Goal: Task Accomplishment & Management: Manage account settings

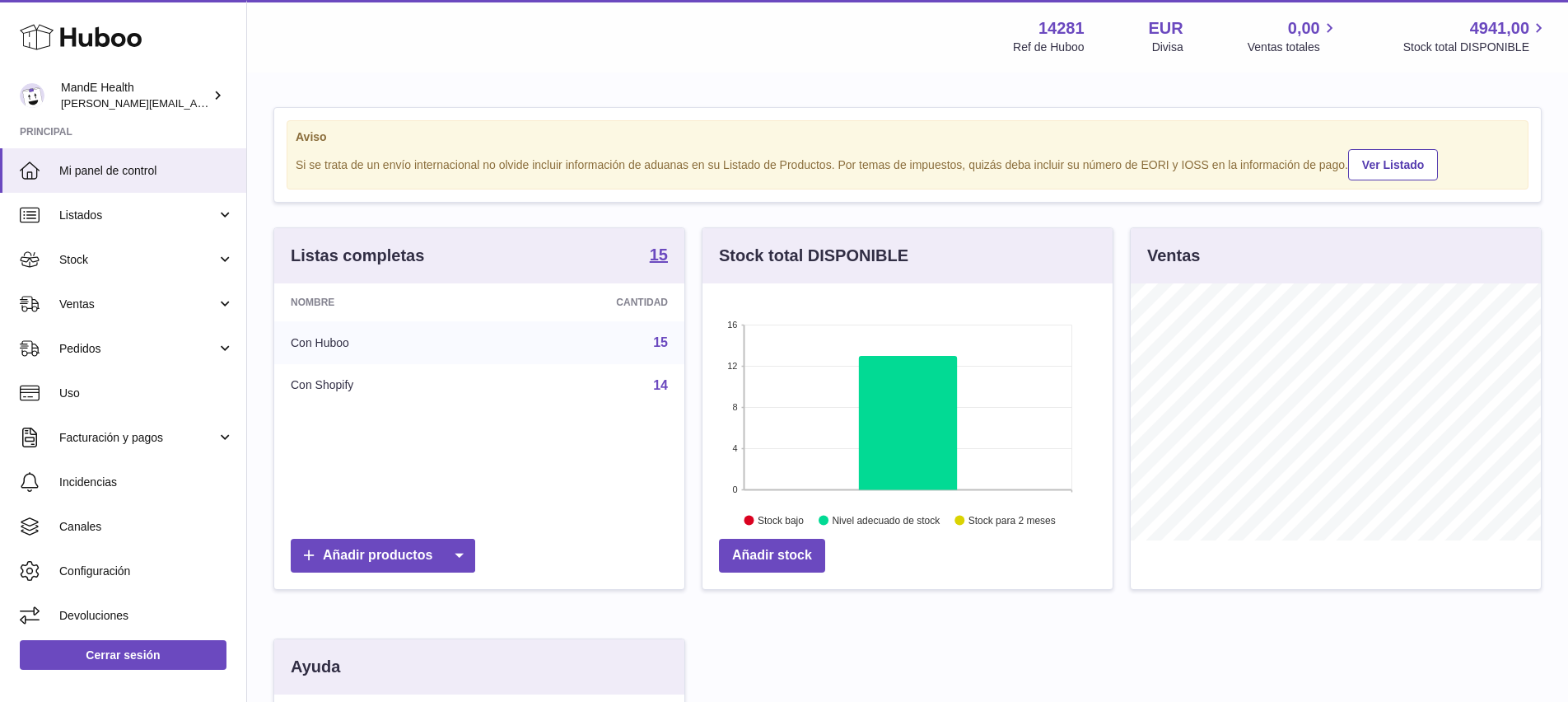
scroll to position [257, 410]
click at [107, 347] on span "Pedidos" at bounding box center [138, 349] width 158 height 16
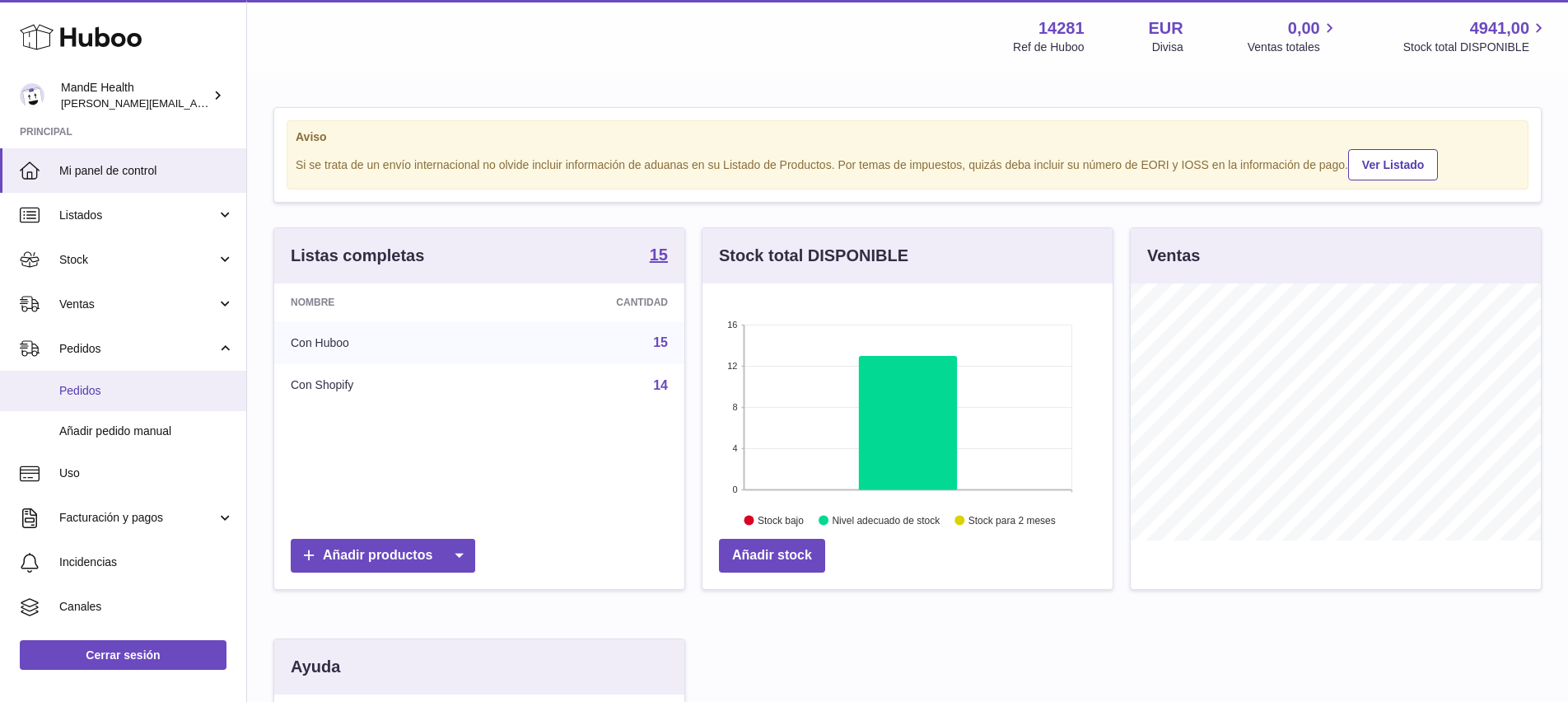
click at [111, 381] on link "Pedidos" at bounding box center [123, 391] width 246 height 41
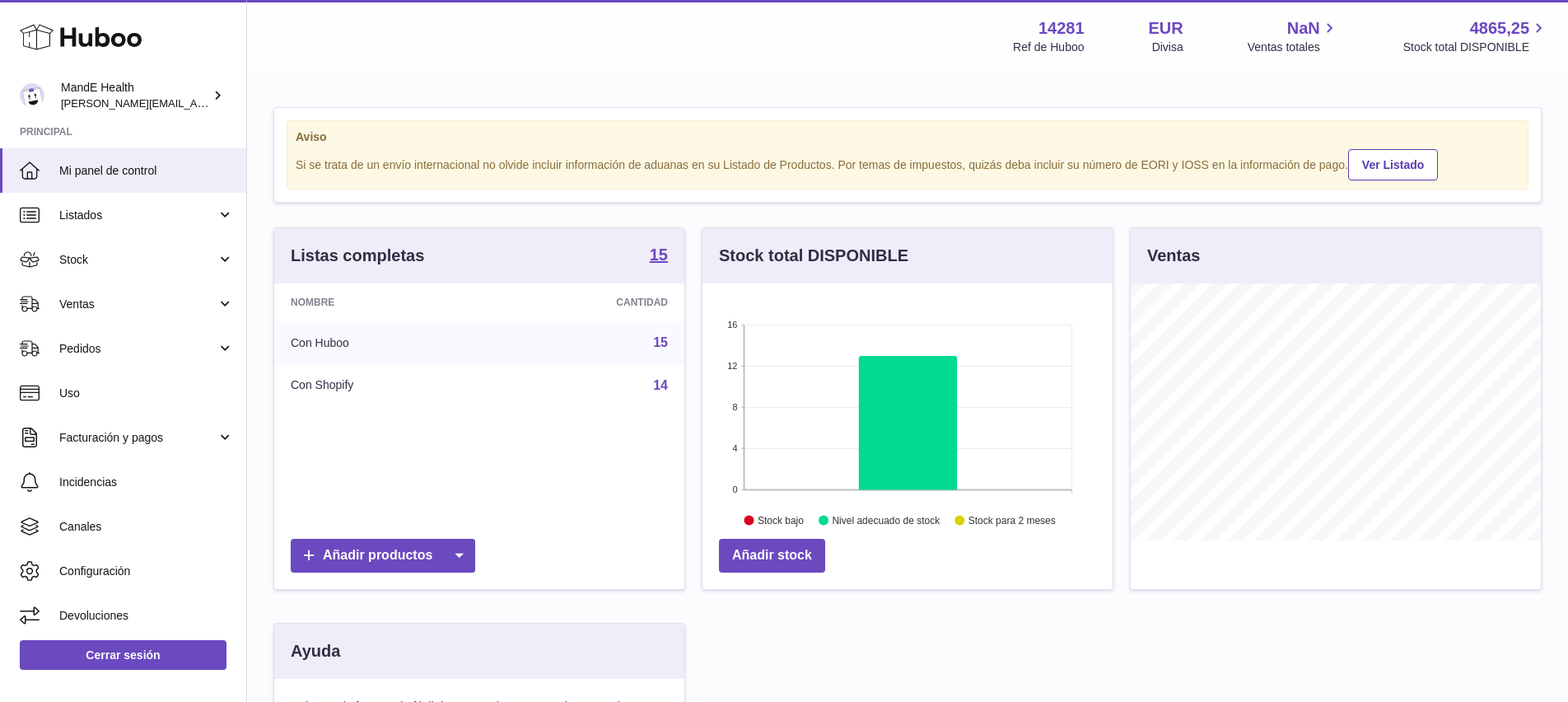
scroll to position [257, 410]
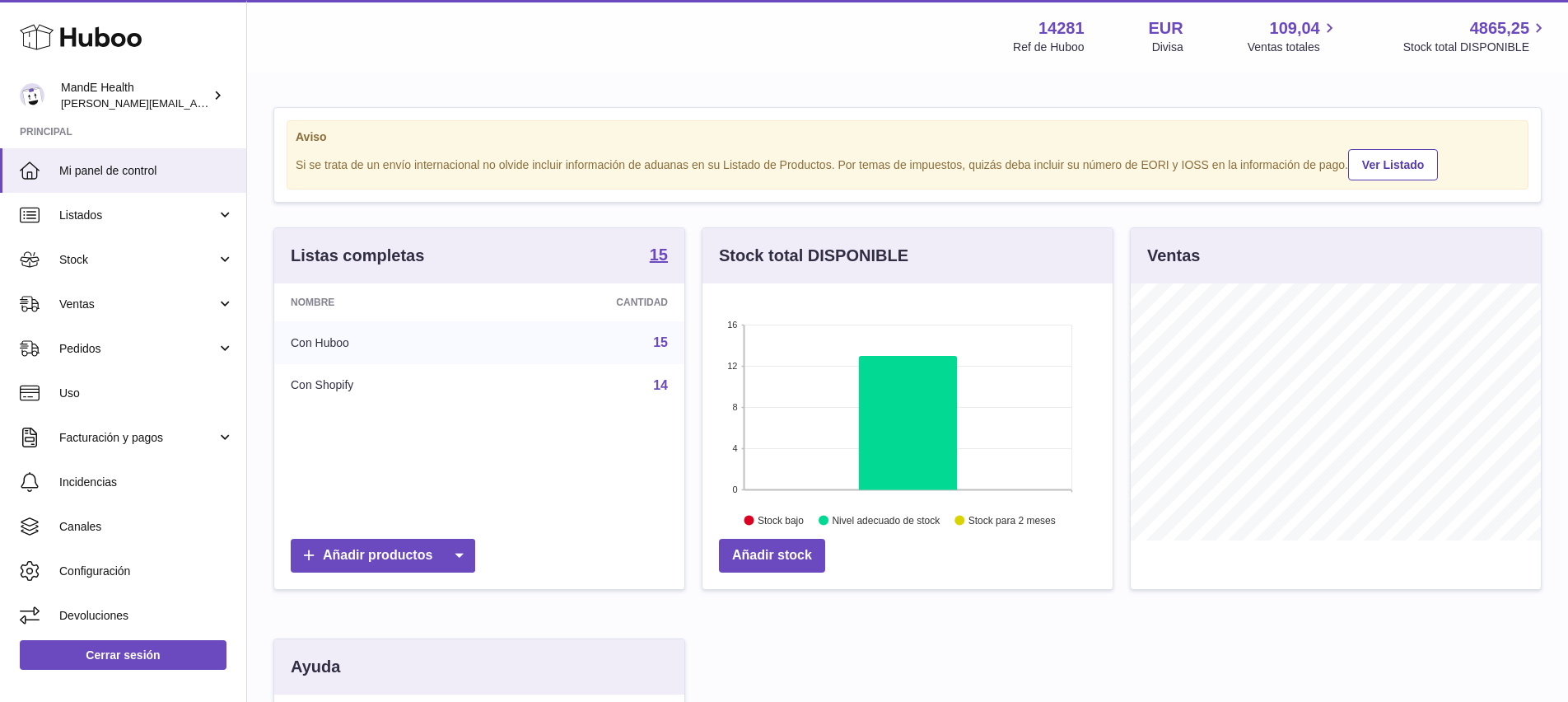
click at [89, 356] on link "Pedidos" at bounding box center [123, 348] width 246 height 44
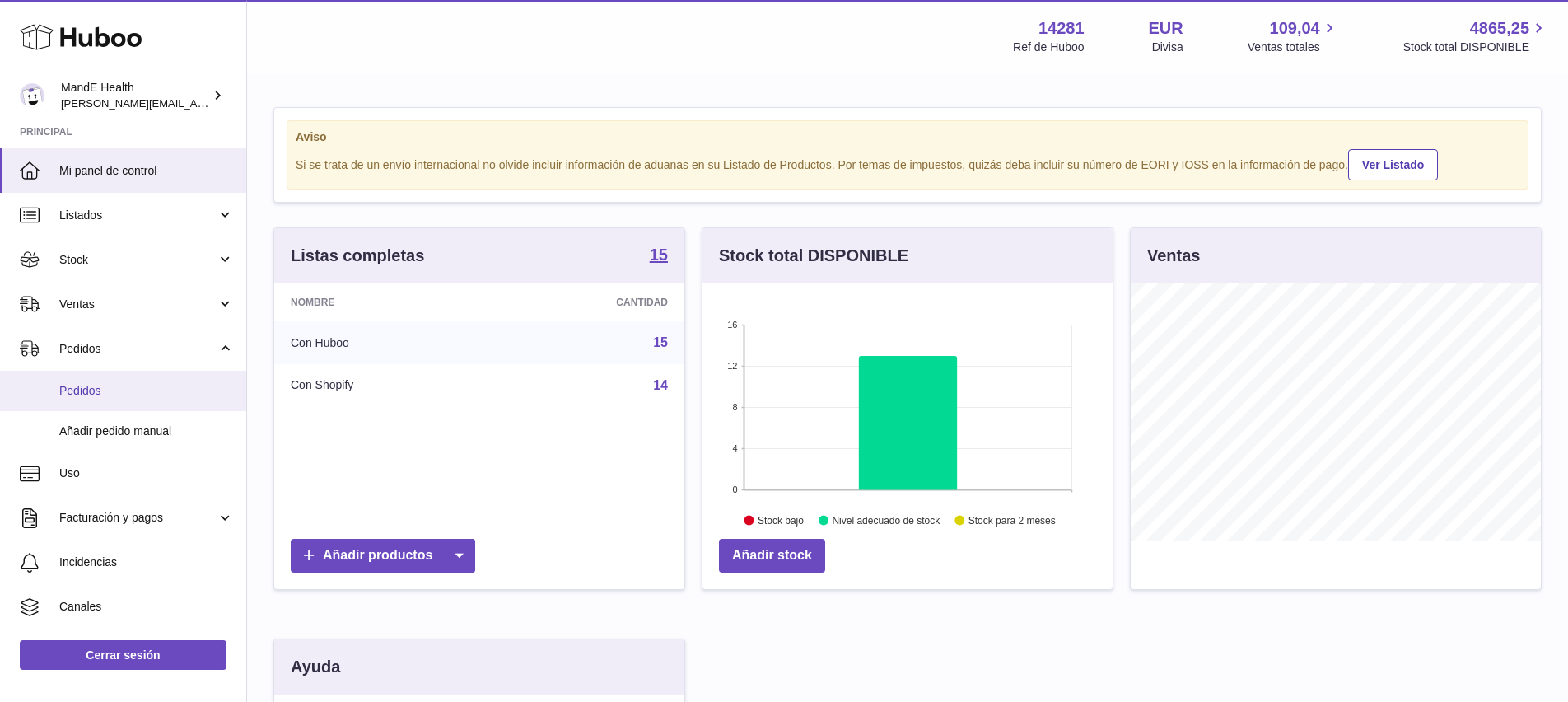
click at [88, 385] on span "Pedidos" at bounding box center [146, 391] width 175 height 16
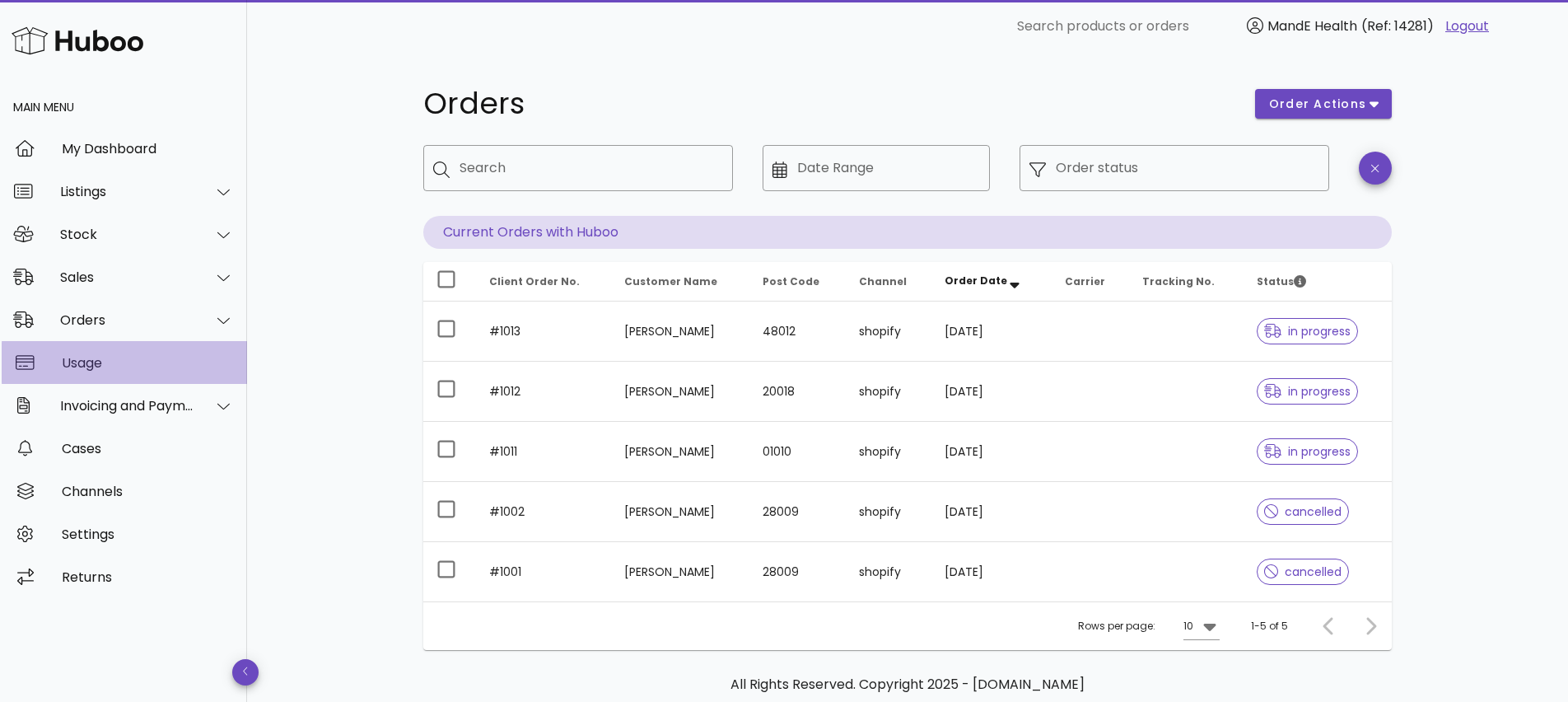
click at [104, 365] on div "Usage" at bounding box center [148, 363] width 172 height 16
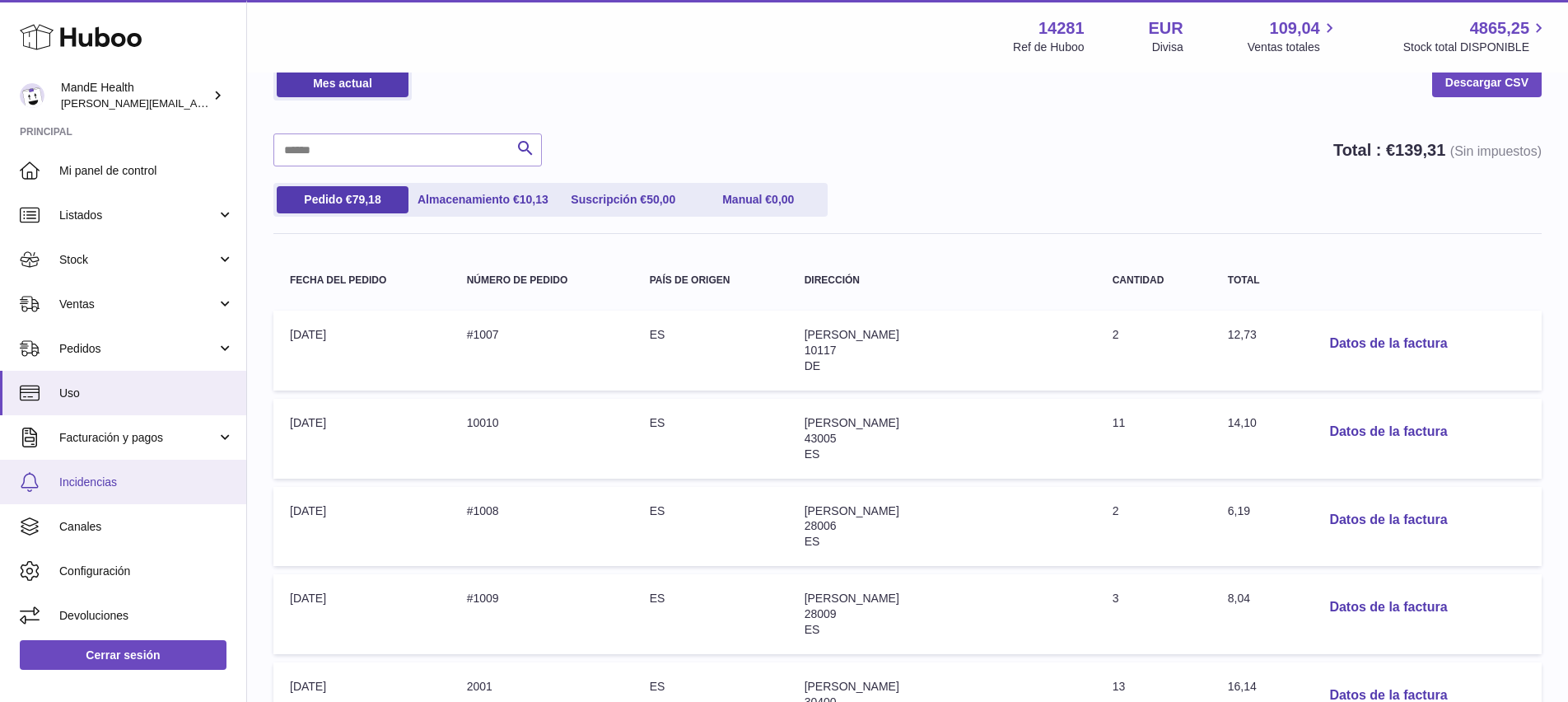
scroll to position [80, 0]
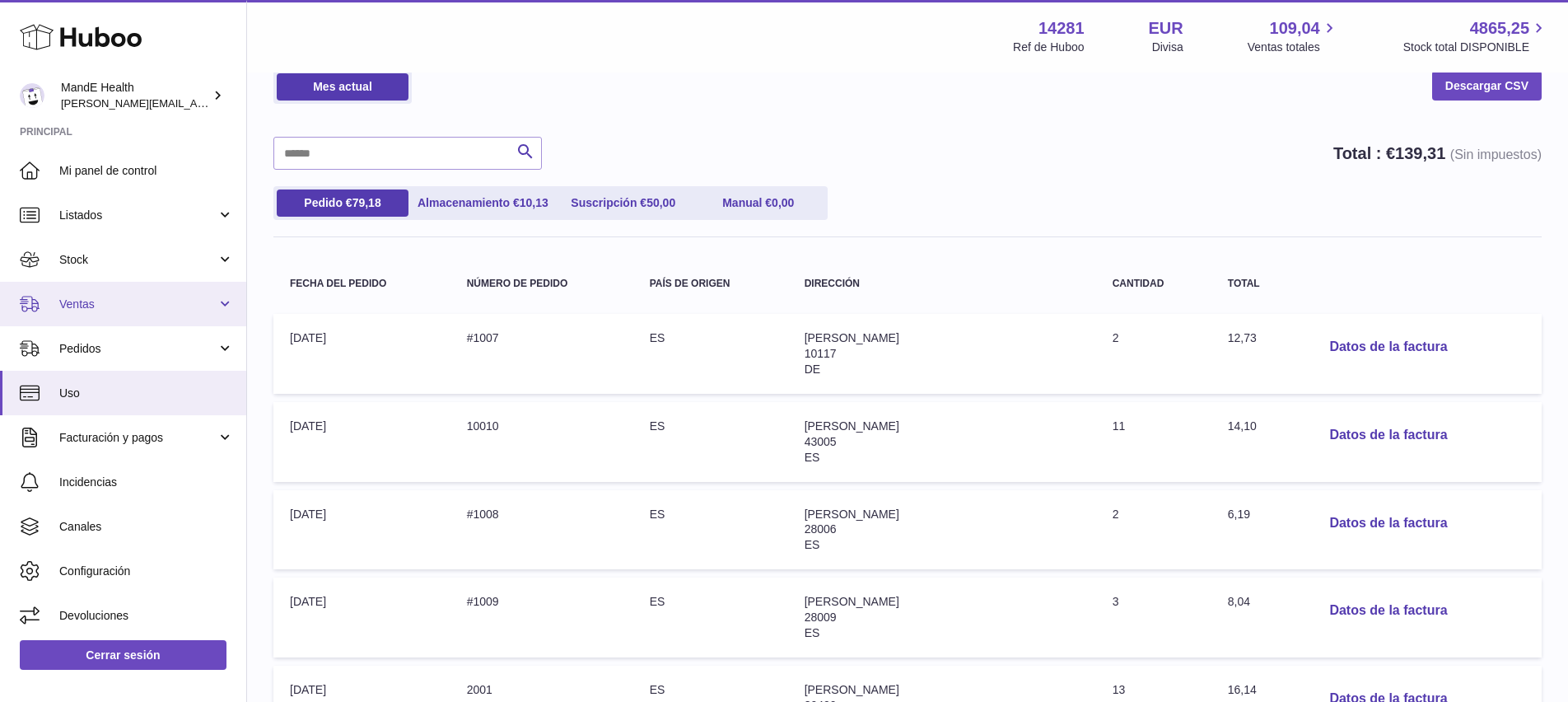
click at [82, 301] on span "Ventas" at bounding box center [138, 305] width 158 height 16
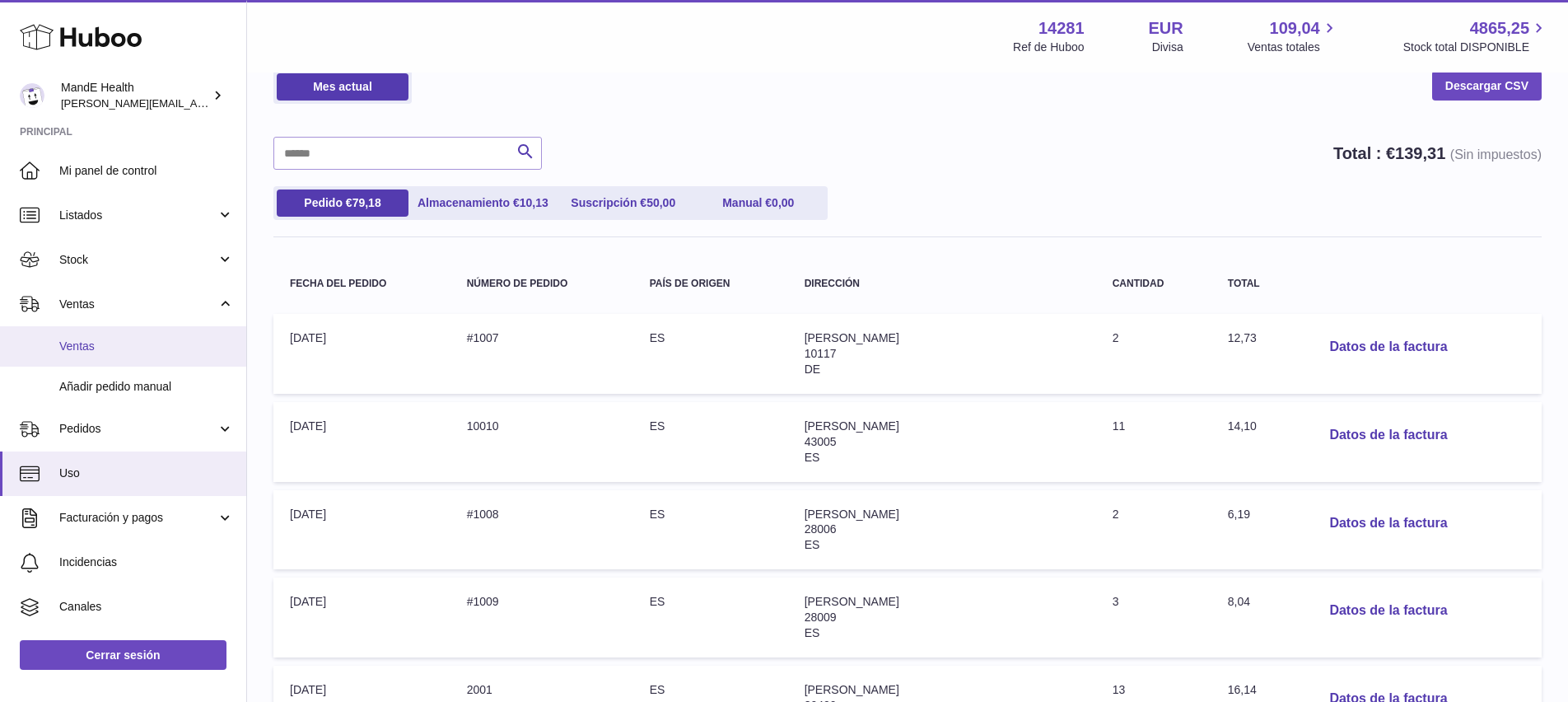
click at [82, 344] on span "Ventas" at bounding box center [146, 347] width 175 height 16
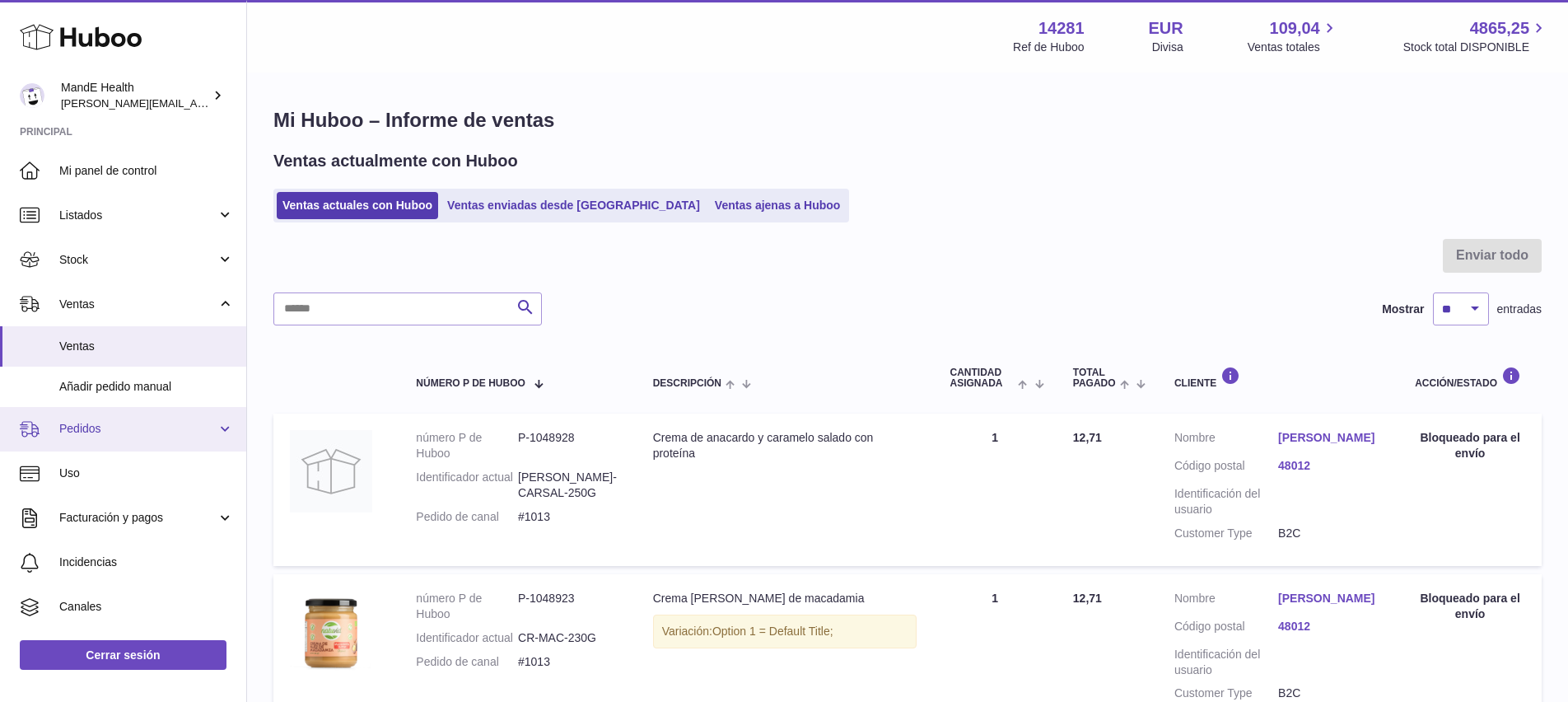
click at [97, 435] on span "Pedidos" at bounding box center [138, 429] width 158 height 16
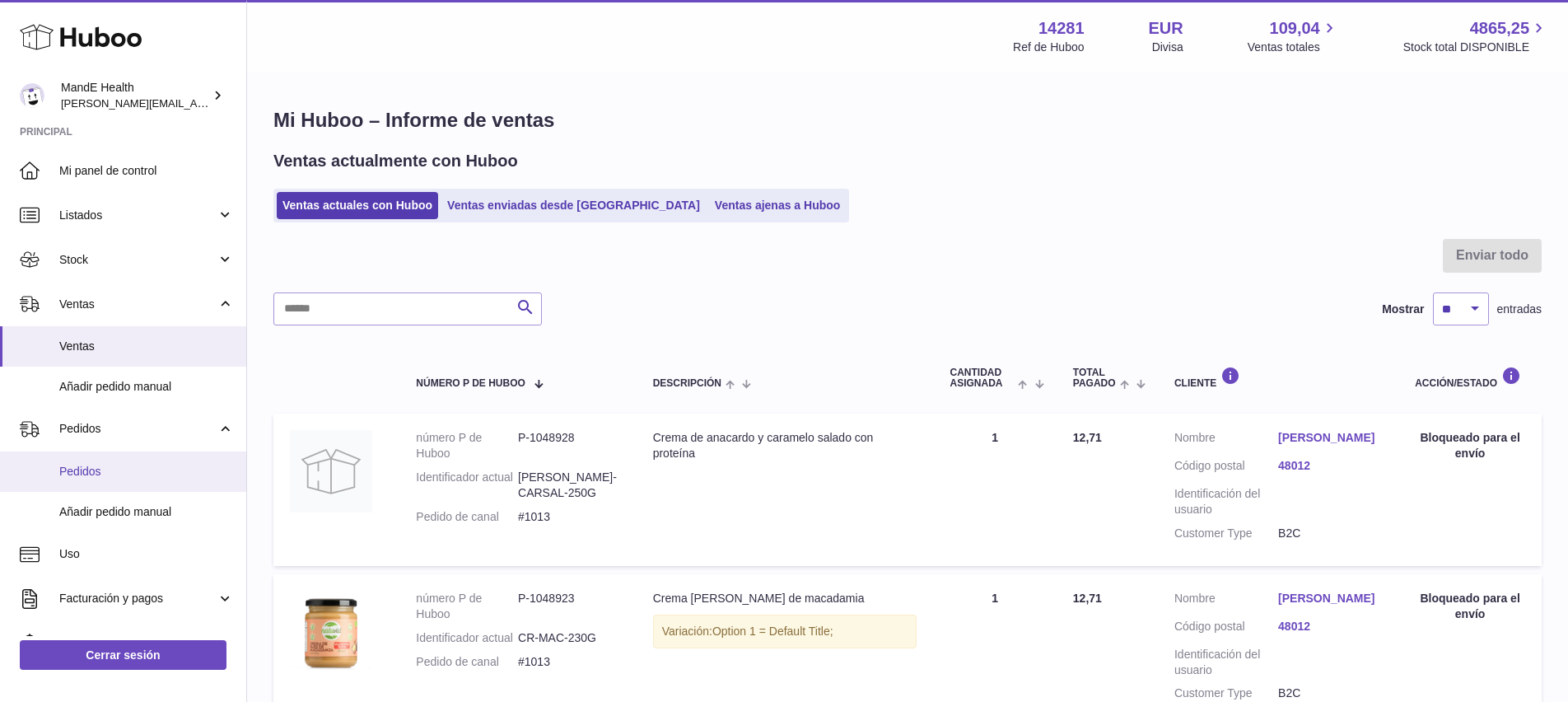
click at [99, 474] on span "Pedidos" at bounding box center [146, 472] width 175 height 16
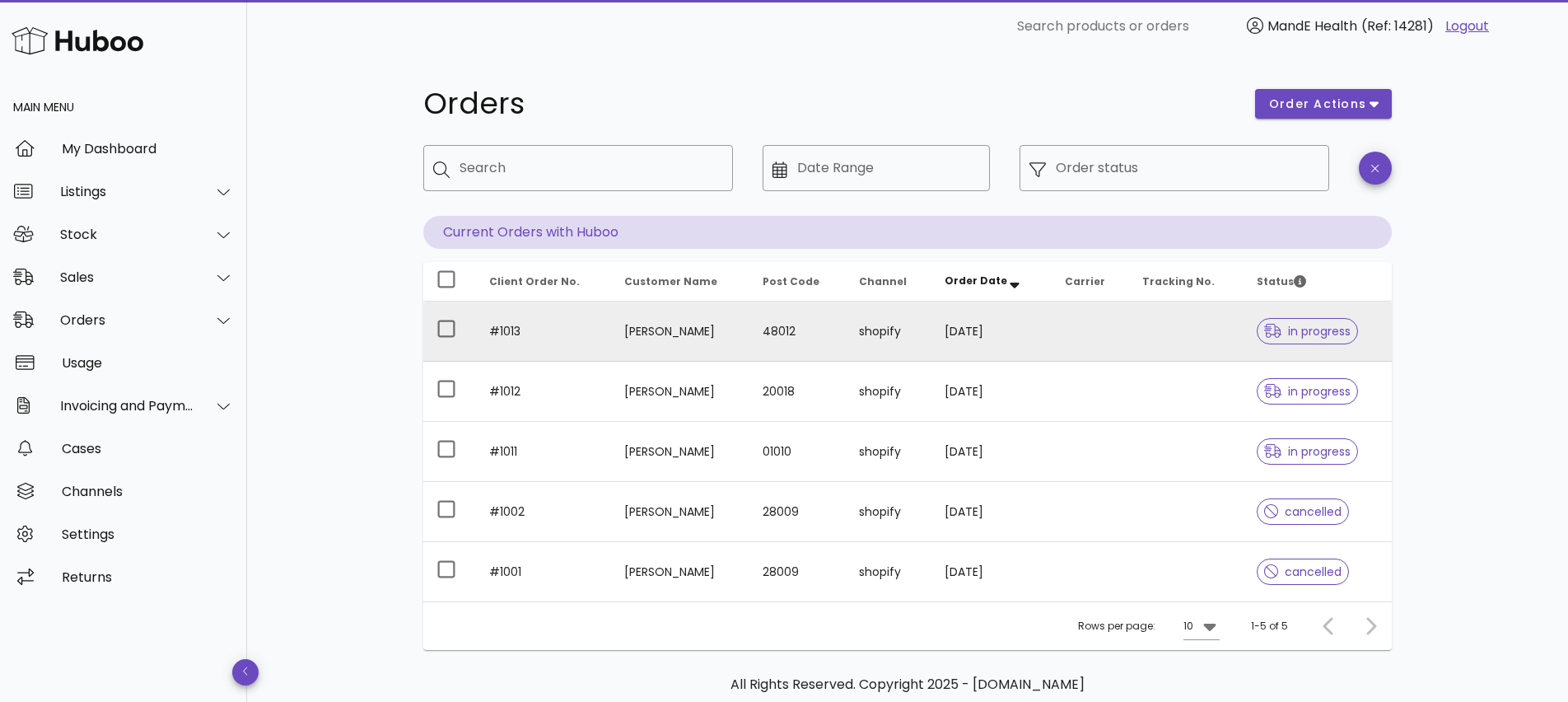
click at [932, 338] on td "shopify" at bounding box center [889, 332] width 86 height 60
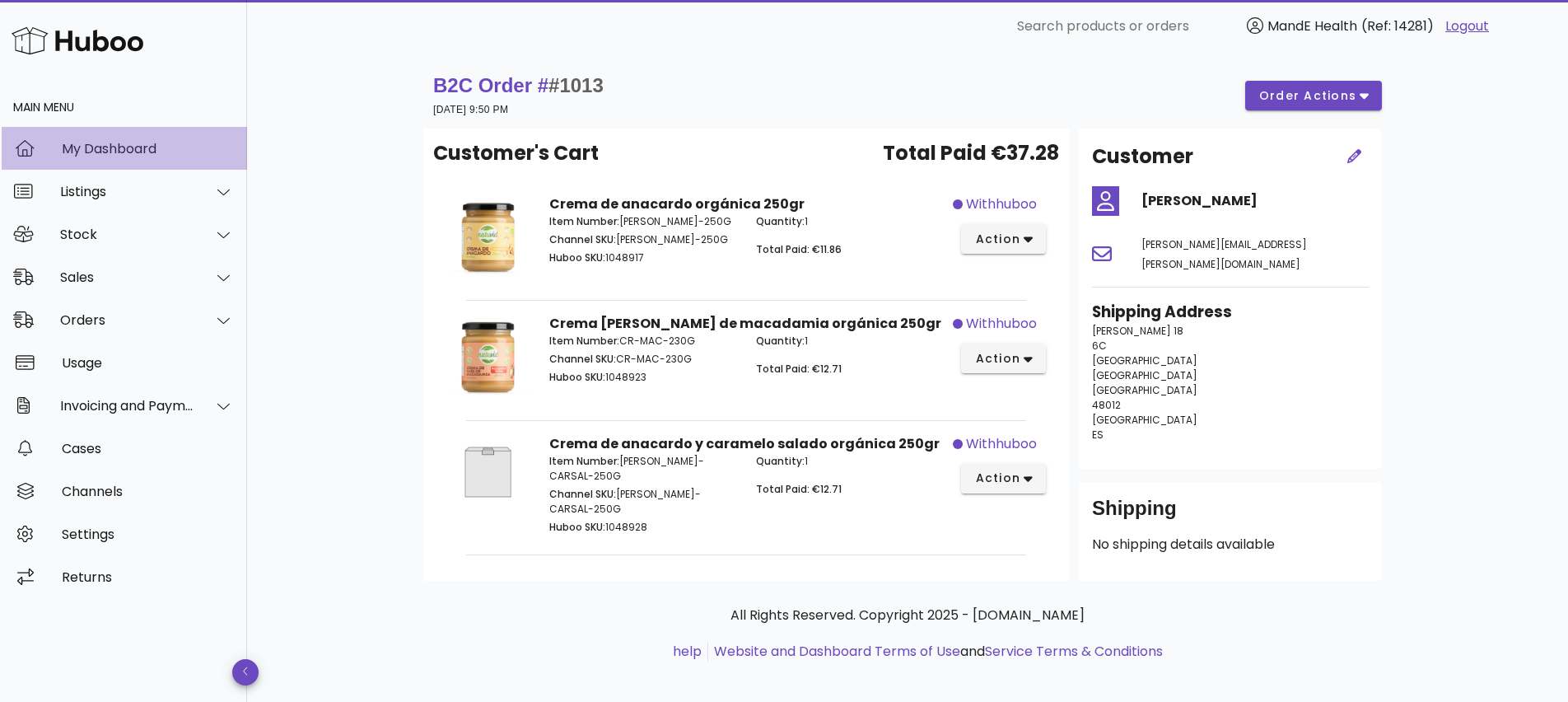
click at [109, 150] on div "My Dashboard" at bounding box center [148, 149] width 172 height 16
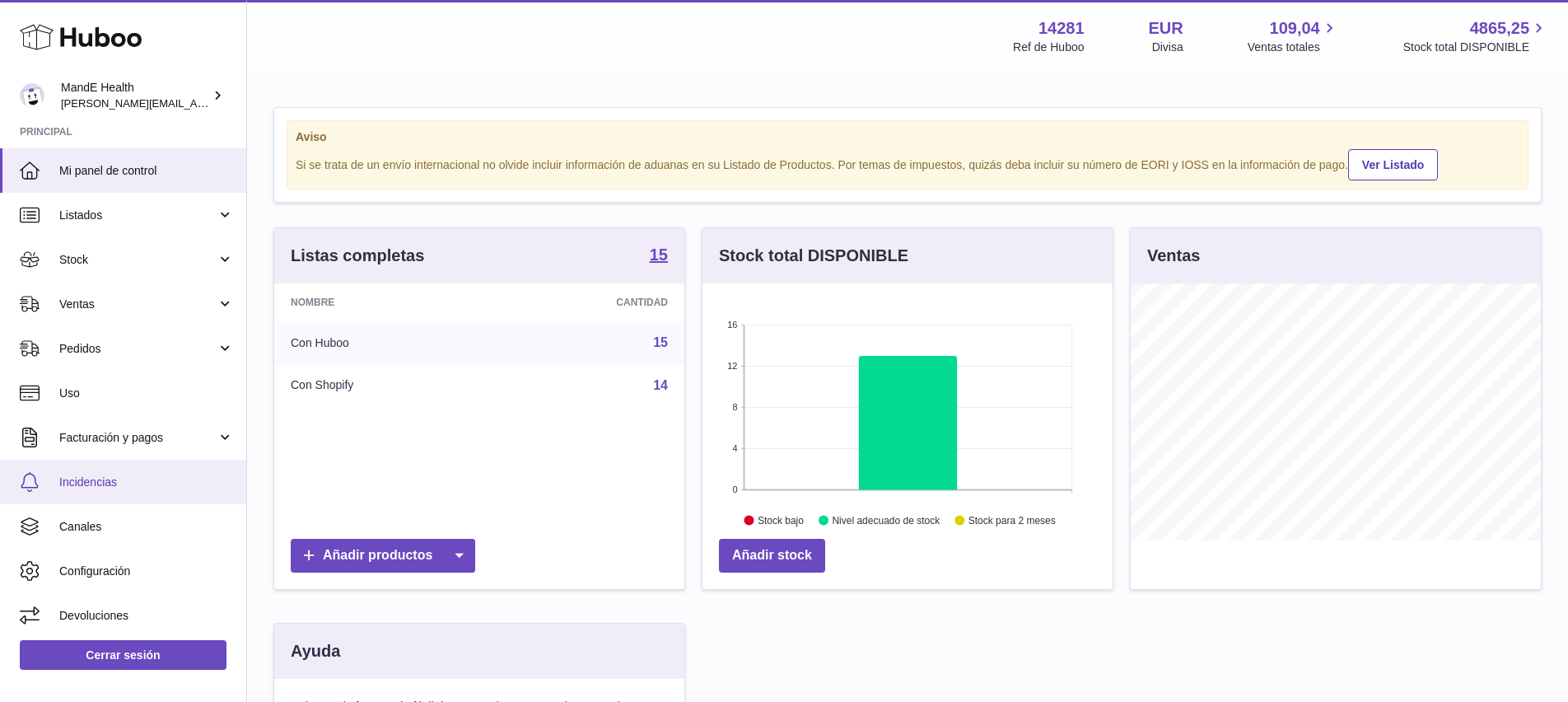
scroll to position [257, 410]
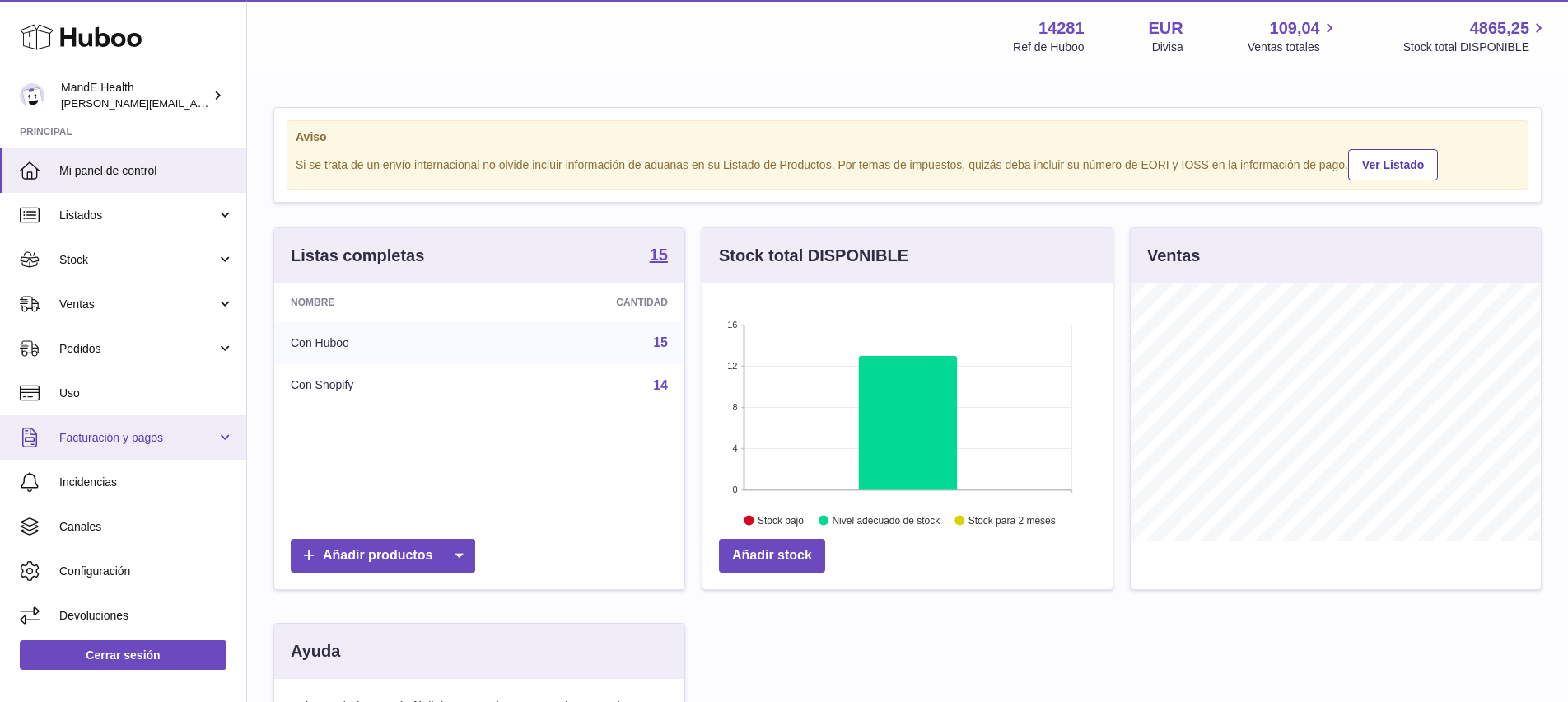
click at [109, 441] on span "Facturación y pagos" at bounding box center [138, 438] width 158 height 16
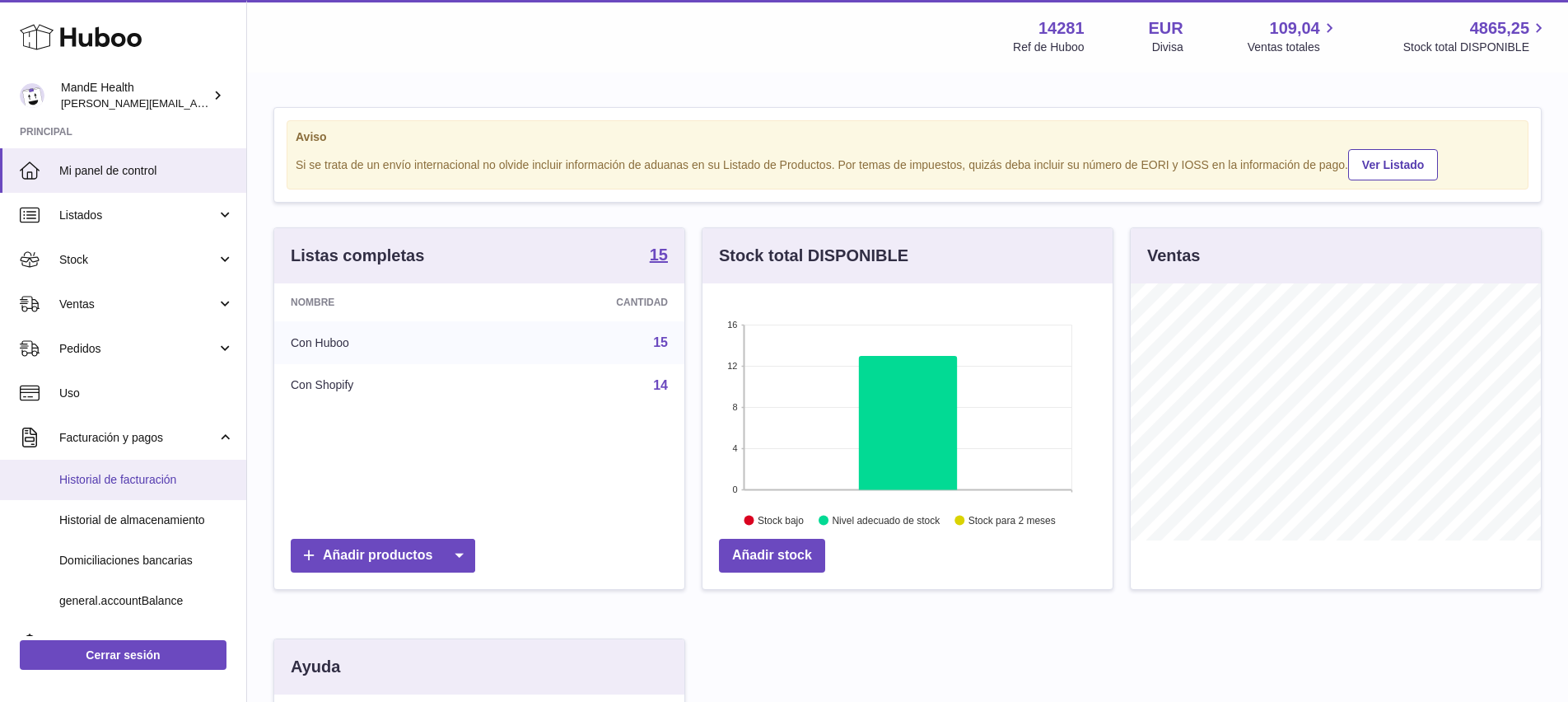
click at [120, 474] on span "Historial de facturación" at bounding box center [146, 480] width 175 height 16
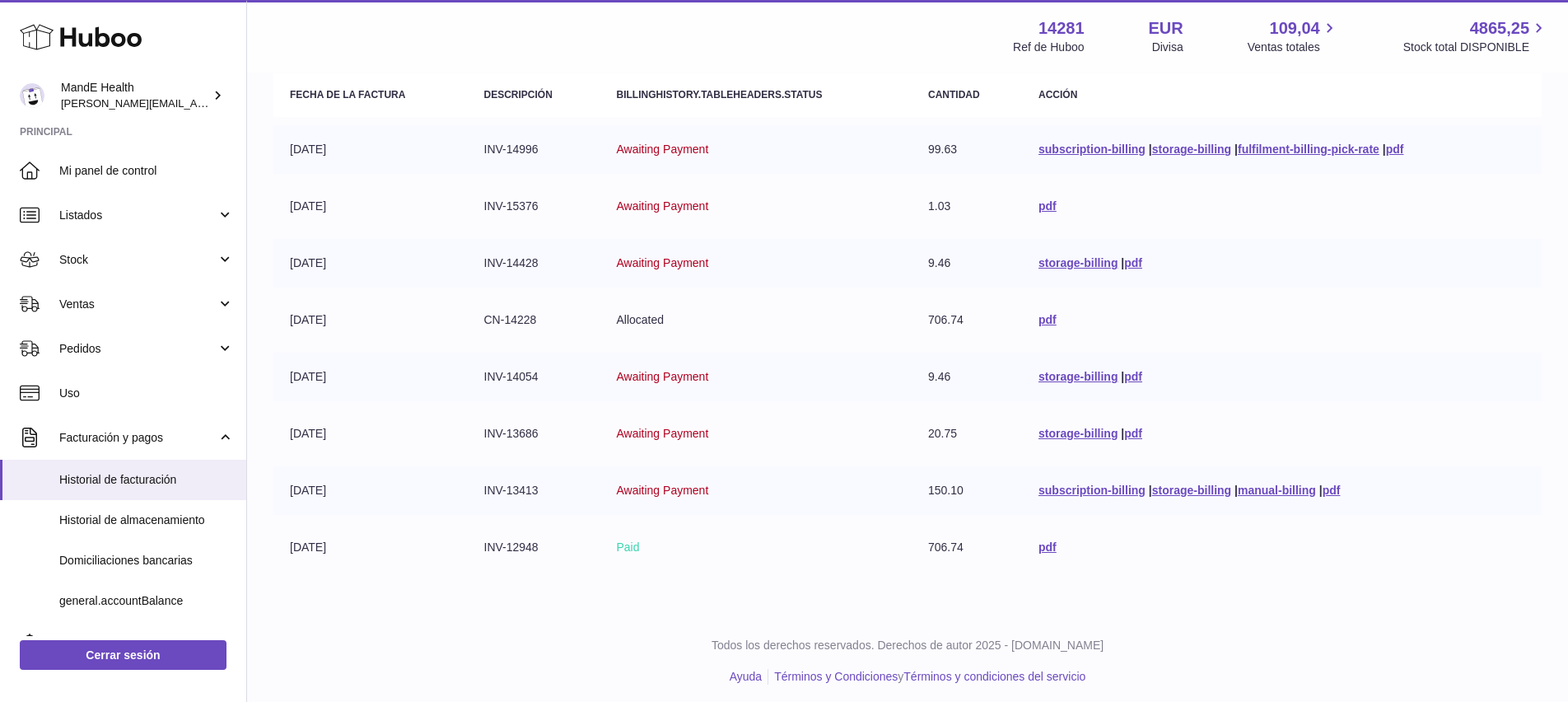
scroll to position [184, 0]
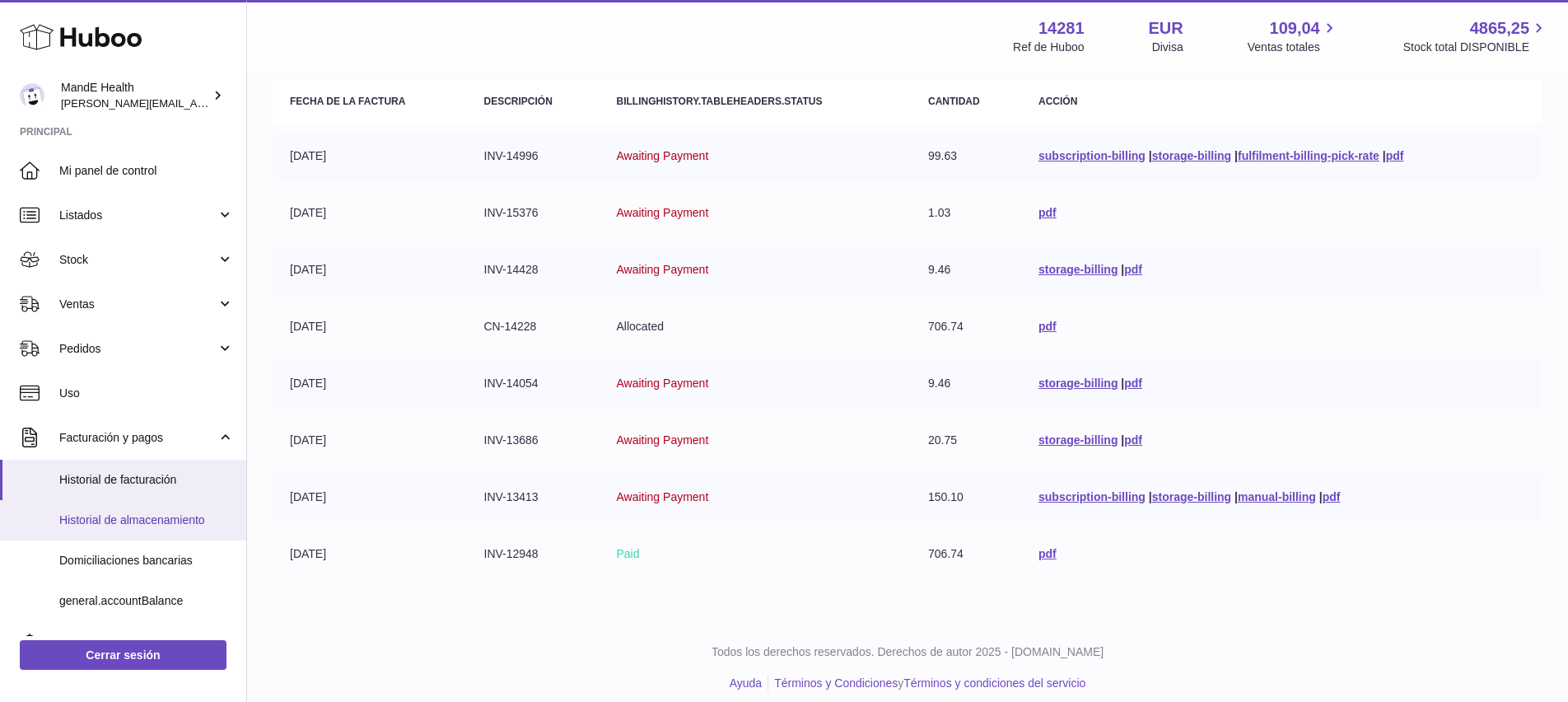
click at [124, 513] on span "Historial de almacenamiento" at bounding box center [146, 520] width 175 height 16
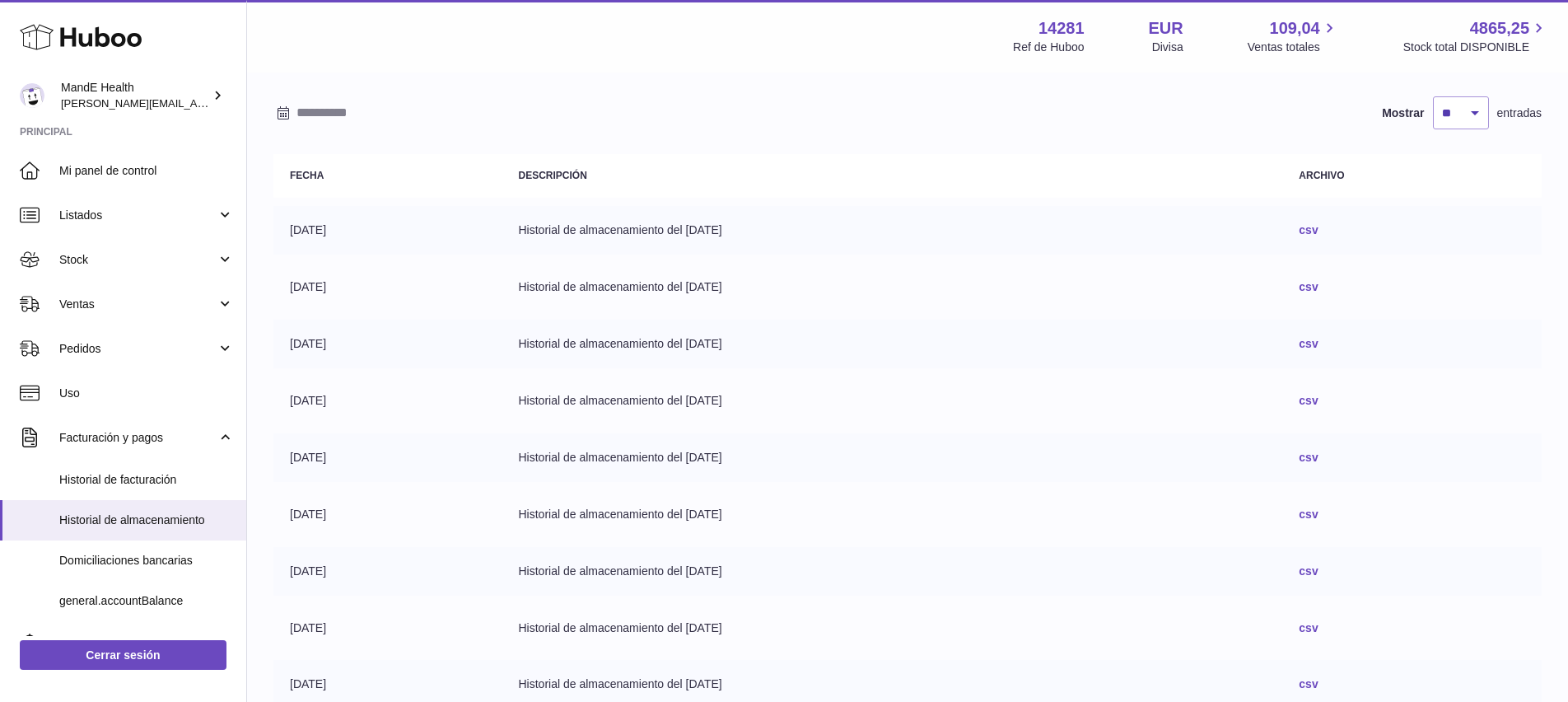
scroll to position [188, 0]
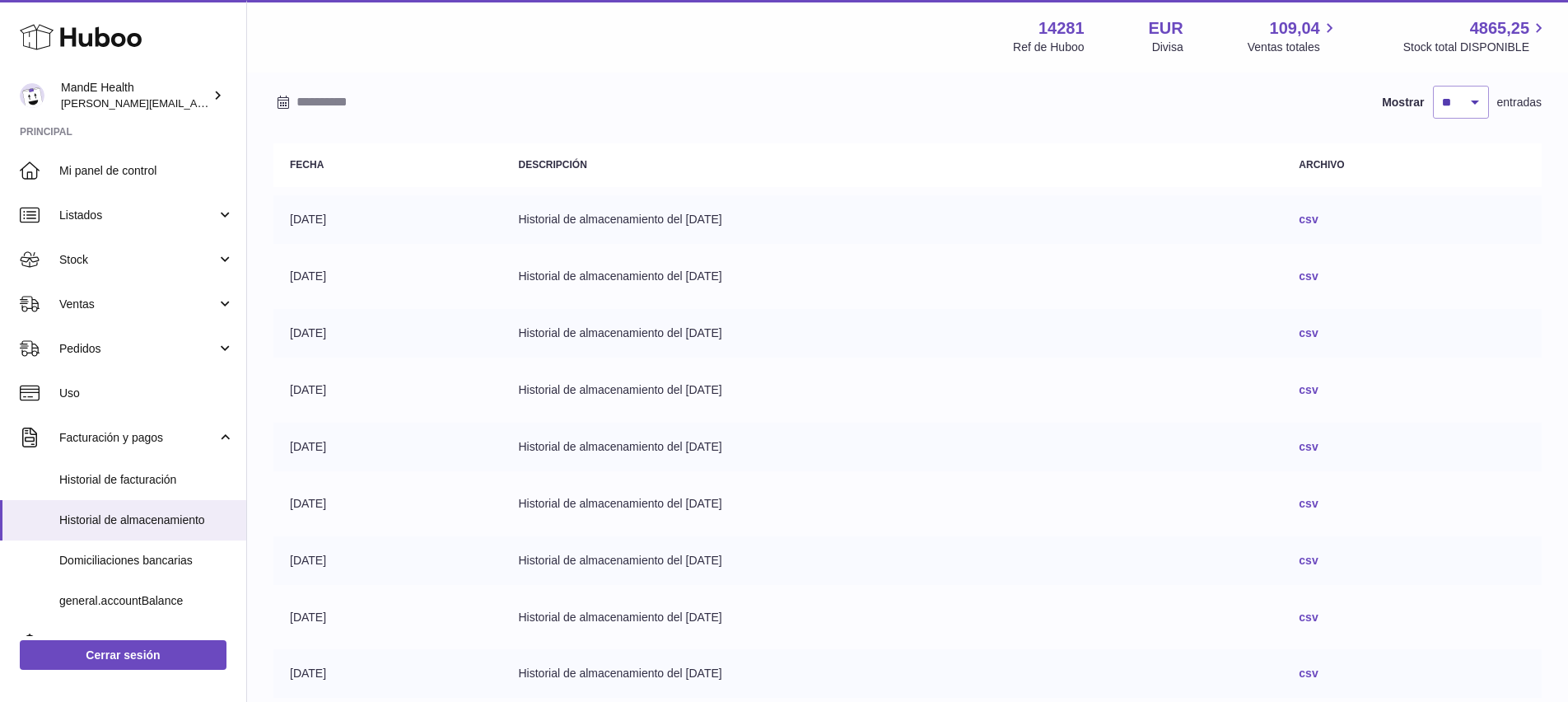
click at [1318, 217] on link "csv" at bounding box center [1308, 219] width 19 height 13
